Goal: Task Accomplishment & Management: Complete application form

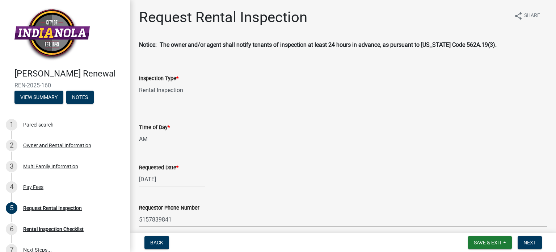
select select "b959d790-e5ea-4503-81e8-7f17c022e9fc"
select select "843ebab2-59e7-4208-955a-d78dd632208f"
click at [530, 240] on span "Next" at bounding box center [530, 242] width 13 height 6
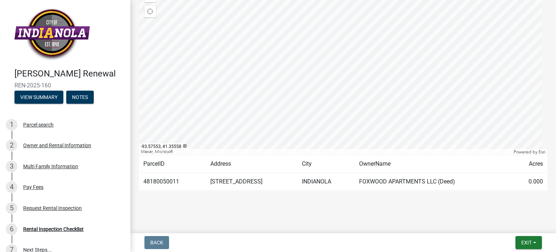
scroll to position [116, 0]
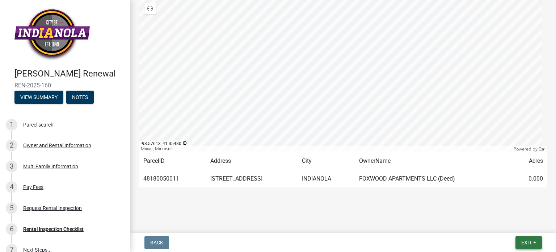
click at [532, 245] on button "Exit" at bounding box center [529, 242] width 26 height 13
click at [513, 211] on button "Save" at bounding box center [514, 205] width 58 height 17
click at [64, 210] on div "Request Rental Inspection" at bounding box center [52, 207] width 59 height 5
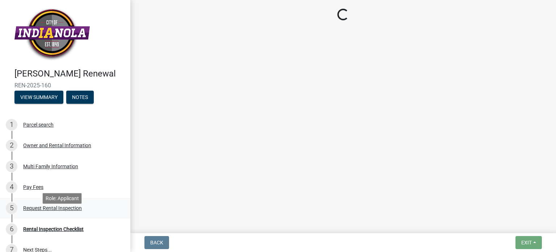
scroll to position [0, 0]
select select "b959d790-e5ea-4503-81e8-7f17c022e9fc"
select select "843ebab2-59e7-4208-955a-d78dd632208f"
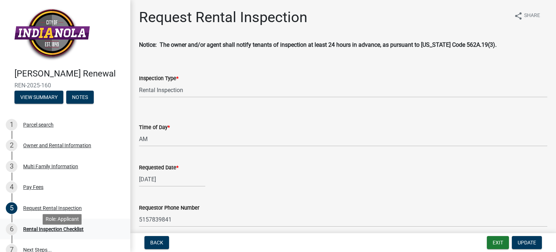
click at [50, 231] on div "Rental Inspection Checklist" at bounding box center [53, 228] width 60 height 5
click at [61, 231] on div "Rental Inspection Checklist" at bounding box center [53, 228] width 60 height 5
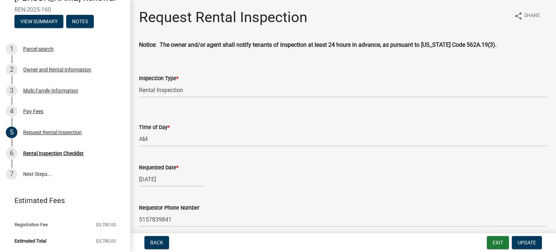
scroll to position [79, 0]
drag, startPoint x: 66, startPoint y: 153, endPoint x: 48, endPoint y: 178, distance: 30.9
drag, startPoint x: 48, startPoint y: 178, endPoint x: 257, endPoint y: 114, distance: 218.8
click at [257, 114] on div "Time of Day * Select Item... AM PM" at bounding box center [343, 125] width 409 height 42
click at [39, 182] on link "7 Next Steps..." at bounding box center [65, 173] width 130 height 21
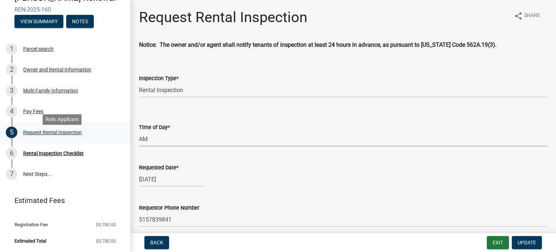
drag, startPoint x: 127, startPoint y: 137, endPoint x: 114, endPoint y: 142, distance: 13.9
drag, startPoint x: 114, startPoint y: 142, endPoint x: 368, endPoint y: 137, distance: 253.2
click at [367, 138] on select "Select Item... AM PM" at bounding box center [343, 138] width 409 height 15
click at [139, 131] on select "Select Item... AM PM" at bounding box center [343, 138] width 409 height 15
click at [501, 242] on button "Exit" at bounding box center [498, 242] width 22 height 13
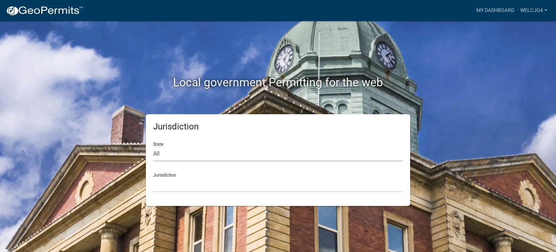
click at [162, 158] on select "All Colorado Georgia Indiana Iowa Kansas Minnesota Ohio South Carolina Wisconsin" at bounding box center [278, 153] width 250 height 15
select select "[US_STATE]"
click at [153, 146] on select "All Colorado Georgia Indiana Iowa Kansas Minnesota Ohio South Carolina Wisconsin" at bounding box center [278, 153] width 250 height 15
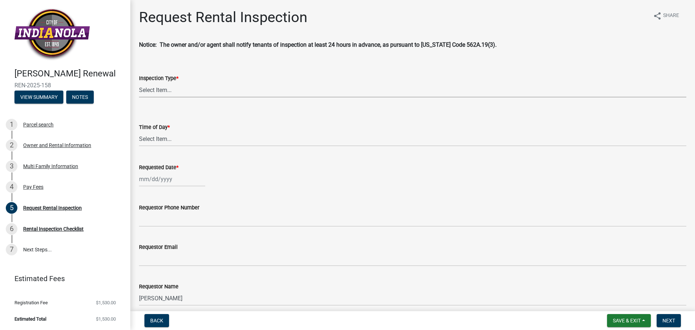
click at [168, 88] on select "Select Item... Rental Inspection" at bounding box center [413, 90] width 548 height 15
click at [139, 83] on select "Select Item... Rental Inspection" at bounding box center [413, 90] width 548 height 15
select select "b959d790-e5ea-4503-81e8-7f17c022e9fc"
click at [168, 140] on select "Select Item... AM PM" at bounding box center [413, 138] width 548 height 15
click at [139, 131] on select "Select Item... AM PM" at bounding box center [413, 138] width 548 height 15
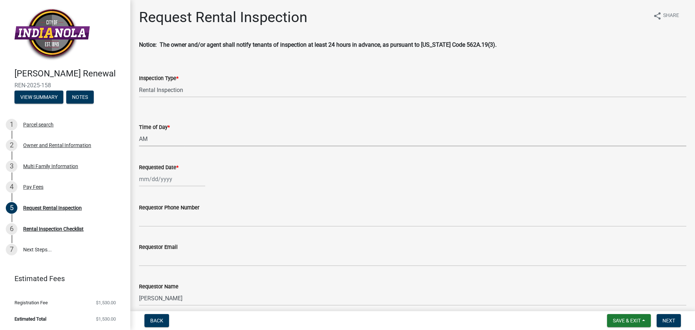
select select "843ebab2-59e7-4208-955a-d78dd632208f"
click at [172, 185] on div at bounding box center [172, 179] width 66 height 15
click at [186, 147] on wm-data-entity-input "Time of Day * Select Item... AM PM" at bounding box center [413, 128] width 548 height 49
click at [167, 142] on select "Select Item... AM PM" at bounding box center [413, 138] width 548 height 15
click at [139, 131] on select "Select Item... AM PM" at bounding box center [413, 138] width 548 height 15
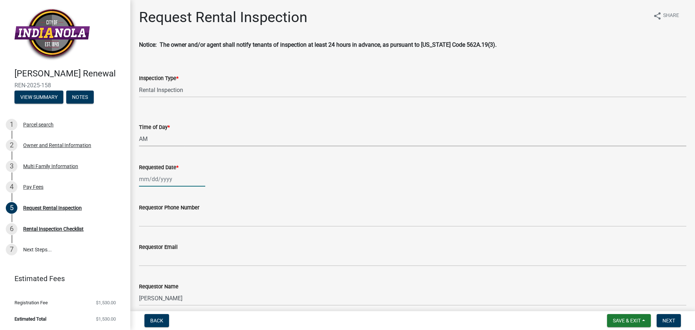
click at [196, 183] on div at bounding box center [172, 179] width 66 height 15
click at [158, 264] on div "30" at bounding box center [158, 264] width 12 height 12
type input "09/30/2025"
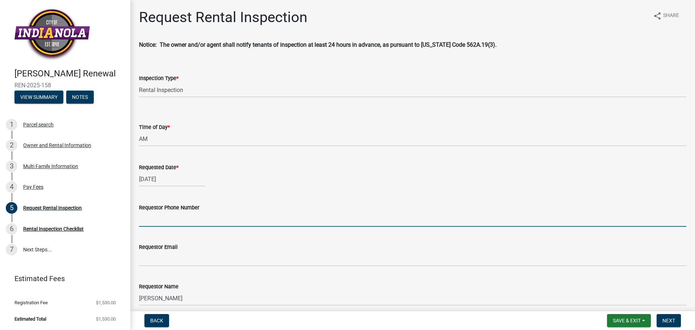
click at [178, 225] on input "Requestor Phone Number" at bounding box center [413, 219] width 548 height 15
type input "5157839841"
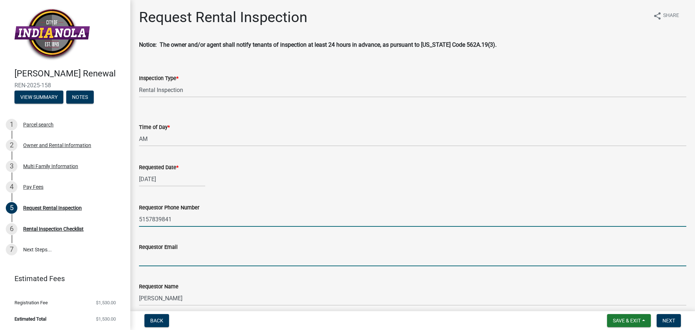
click at [162, 262] on input "Requestor Email" at bounding box center [413, 258] width 548 height 15
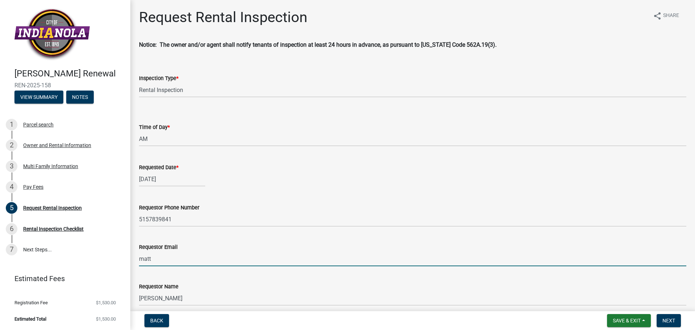
type input "[EMAIL_ADDRESS][PERSON_NAME][DOMAIN_NAME]"
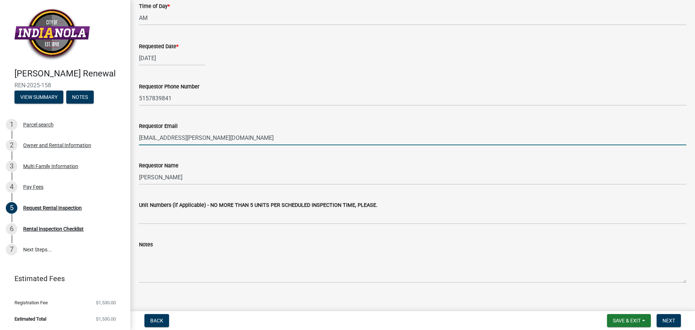
scroll to position [130, 0]
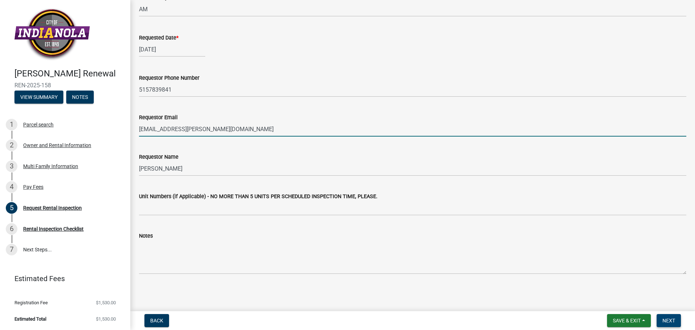
click at [674, 322] on span "Next" at bounding box center [669, 321] width 13 height 6
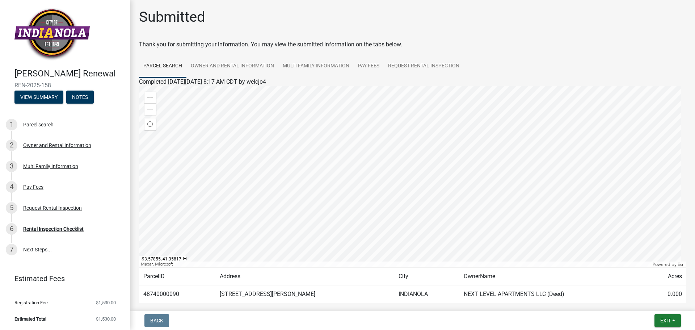
scroll to position [0, 0]
click at [669, 319] on span "Exit" at bounding box center [666, 321] width 11 height 6
click at [649, 302] on button "Save & Exit" at bounding box center [652, 301] width 58 height 17
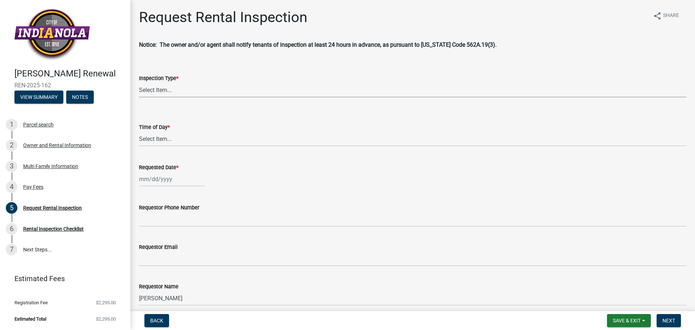
click at [164, 91] on select "Select Item... Rental Inspection" at bounding box center [413, 90] width 548 height 15
click at [139, 83] on select "Select Item... Rental Inspection" at bounding box center [413, 90] width 548 height 15
select select "b959d790-e5ea-4503-81e8-7f17c022e9fc"
click at [168, 144] on select "Select Item... AM PM" at bounding box center [413, 138] width 548 height 15
click at [139, 131] on select "Select Item... AM PM" at bounding box center [413, 138] width 548 height 15
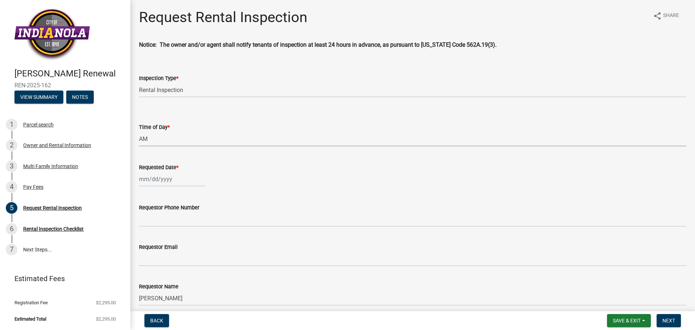
select select "843ebab2-59e7-4208-955a-d78dd632208f"
click at [167, 175] on div at bounding box center [172, 179] width 66 height 15
click at [145, 265] on div "29" at bounding box center [147, 264] width 12 height 12
type input "09/29/2025"
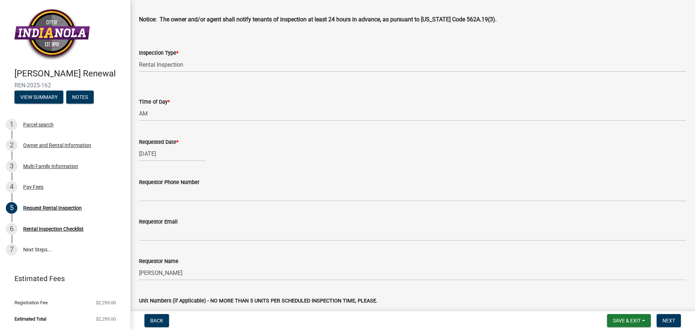
scroll to position [36, 0]
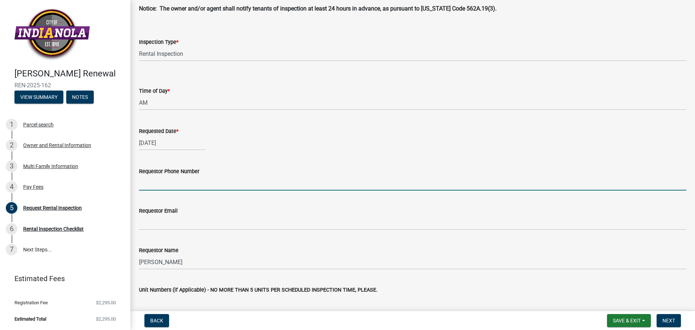
click at [159, 185] on input "Requestor Phone Number" at bounding box center [413, 183] width 548 height 15
type input "5157839841"
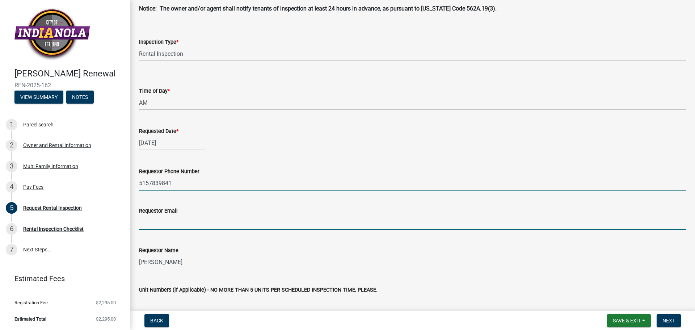
click at [173, 228] on input "Requestor Email" at bounding box center [413, 222] width 548 height 15
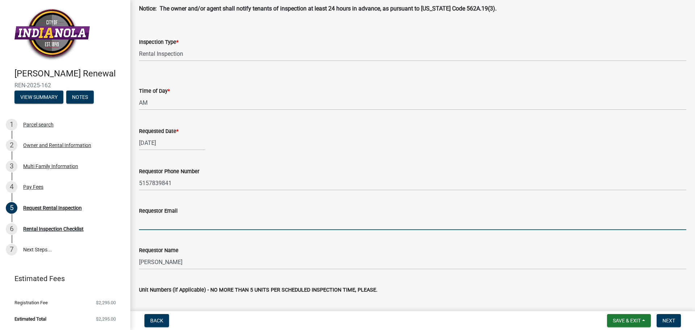
click at [172, 225] on input "Requestor Email" at bounding box center [413, 222] width 548 height 15
type input "[EMAIL_ADDRESS][PERSON_NAME][DOMAIN_NAME]"
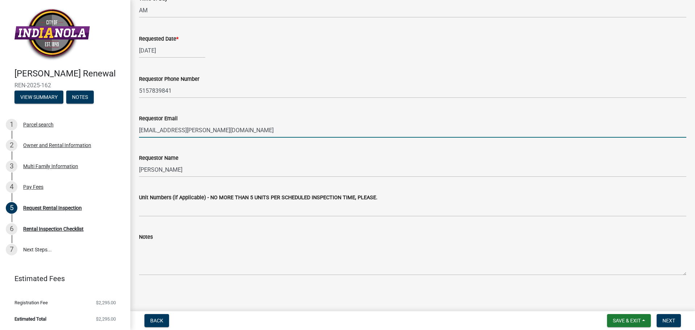
scroll to position [130, 0]
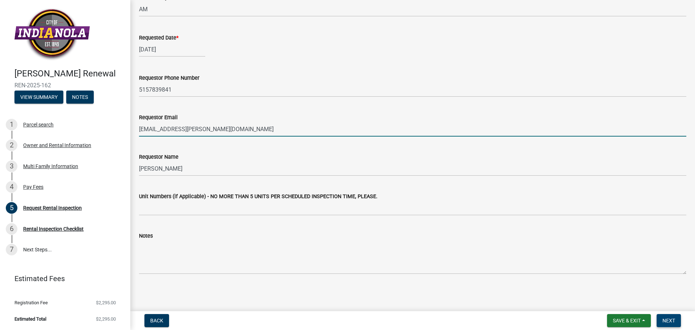
click at [671, 321] on span "Next" at bounding box center [669, 321] width 13 height 6
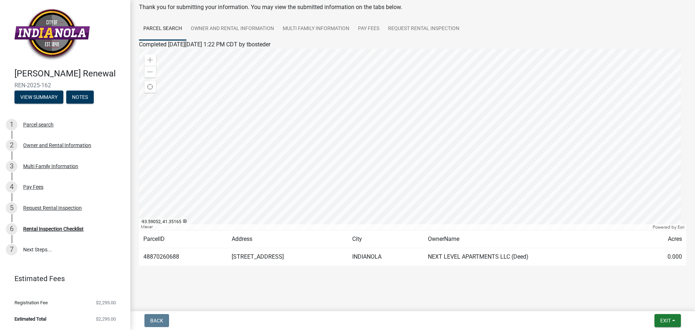
scroll to position [0, 0]
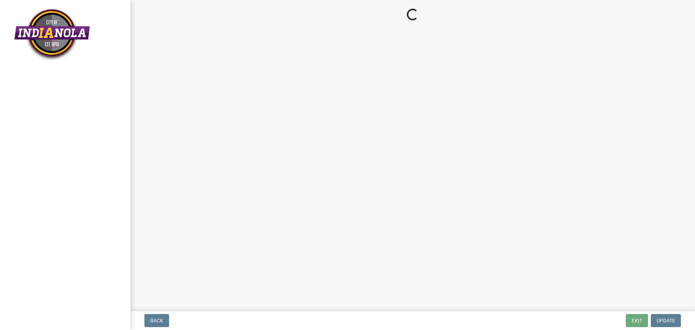
select select "b959d790-e5ea-4503-81e8-7f17c022e9fc"
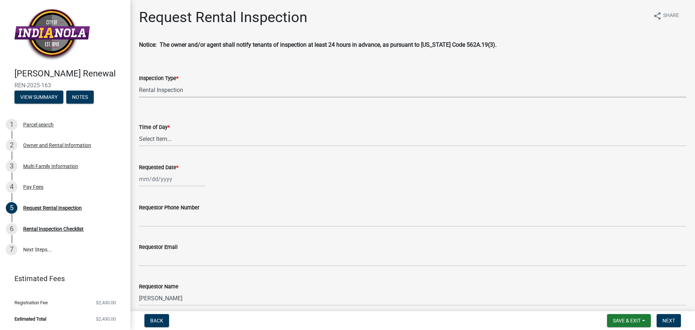
click at [166, 91] on select "Select Item... Rental Inspection" at bounding box center [413, 90] width 548 height 15
click at [174, 139] on select "Select Item... AM PM" at bounding box center [413, 138] width 548 height 15
click at [139, 131] on select "Select Item... AM PM" at bounding box center [413, 138] width 548 height 15
select select "843ebab2-59e7-4208-955a-d78dd632208f"
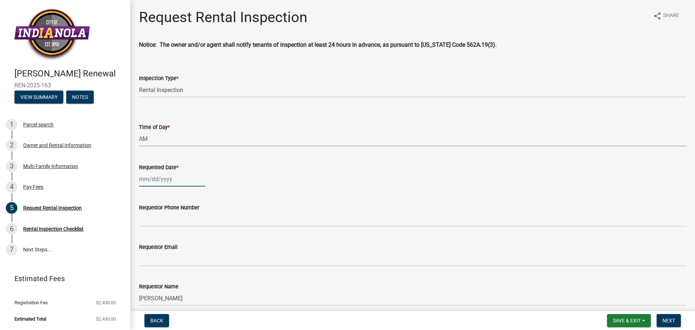
click at [168, 186] on div at bounding box center [172, 179] width 66 height 15
click at [215, 195] on span "Next month" at bounding box center [215, 194] width 5 height 5
select select "10"
click at [170, 218] on div "1" at bounding box center [170, 218] width 12 height 12
type input "[DATE]"
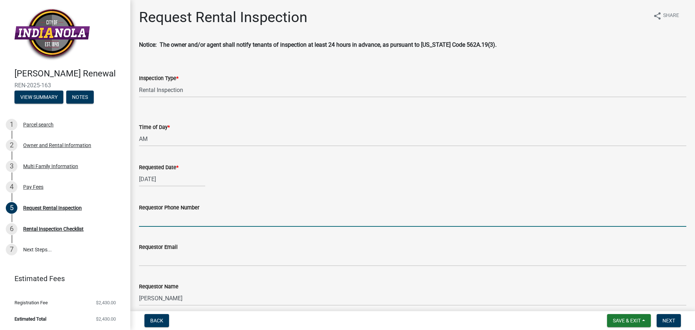
click at [173, 222] on input "Requestor Phone Number" at bounding box center [413, 219] width 548 height 15
type input "5157839841"
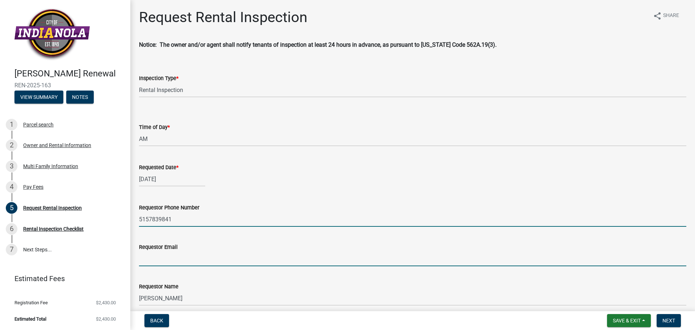
click at [159, 254] on input "Requestor Email" at bounding box center [413, 258] width 548 height 15
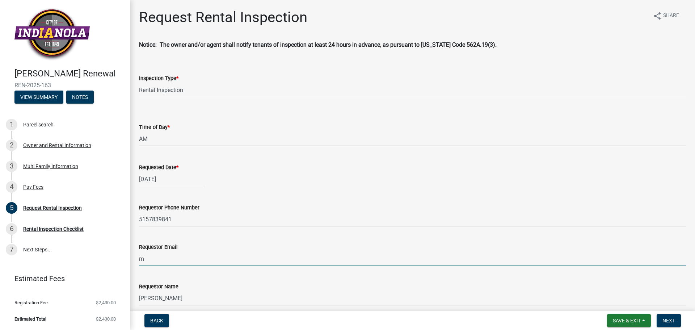
type input "[EMAIL_ADDRESS][PERSON_NAME][DOMAIN_NAME]"
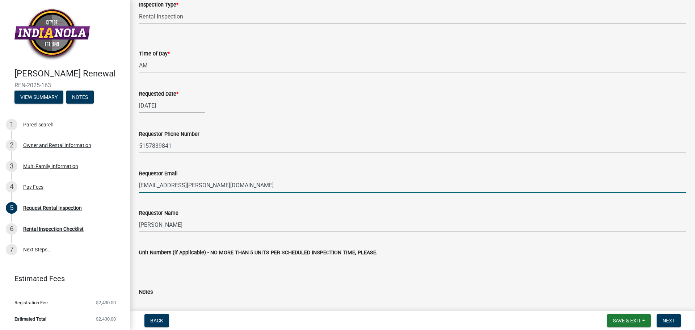
scroll to position [130, 0]
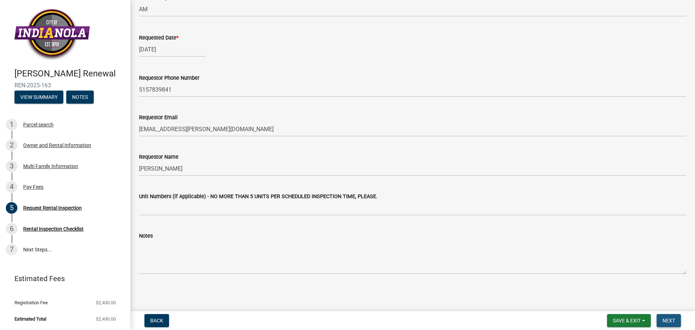
click at [666, 319] on span "Next" at bounding box center [669, 321] width 13 height 6
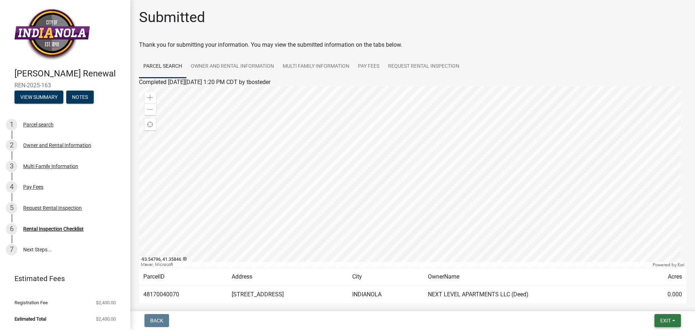
click at [664, 322] on span "Exit" at bounding box center [666, 321] width 11 height 6
click at [653, 305] on button "Save & Exit" at bounding box center [652, 301] width 58 height 17
